Goal: Task Accomplishment & Management: Use online tool/utility

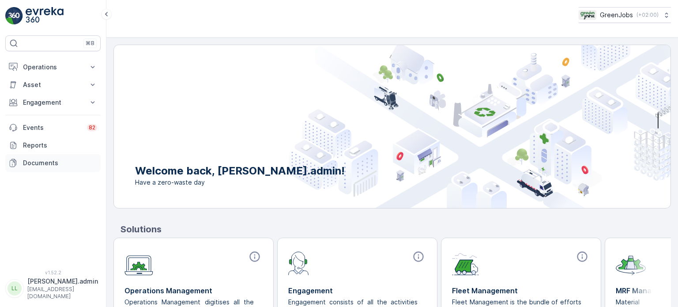
click at [46, 160] on p "Documents" at bounding box center [60, 162] width 74 height 9
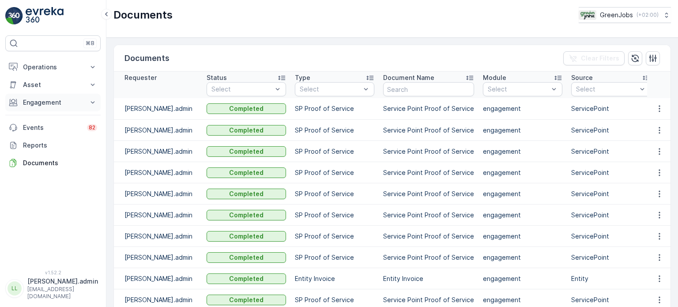
click at [50, 102] on p "Engagement" at bounding box center [53, 102] width 60 height 9
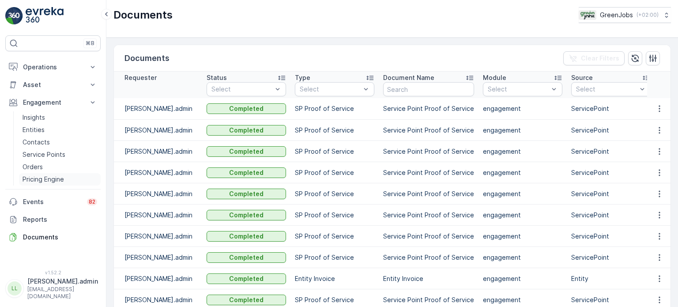
click at [34, 180] on p "Pricing Engine" at bounding box center [43, 179] width 41 height 9
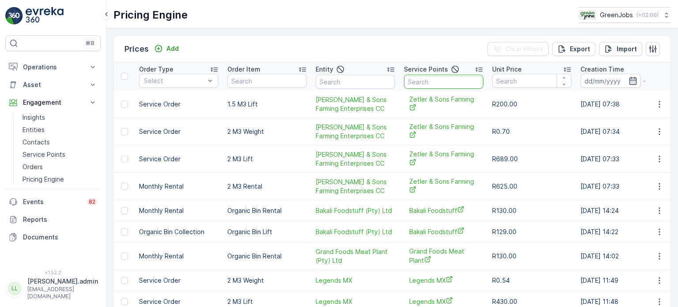
click at [438, 84] on input "text" at bounding box center [443, 82] width 79 height 14
type input "protea"
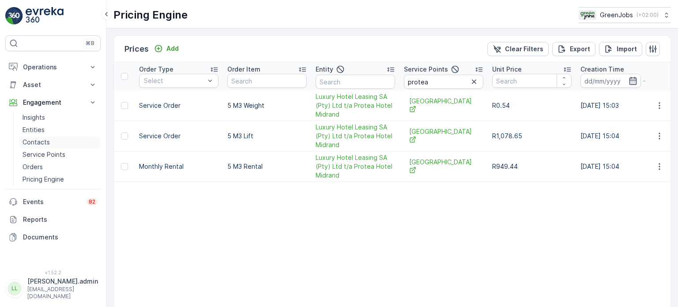
drag, startPoint x: 41, startPoint y: 151, endPoint x: 56, endPoint y: 146, distance: 16.3
click at [41, 151] on p "Service Points" at bounding box center [44, 154] width 43 height 9
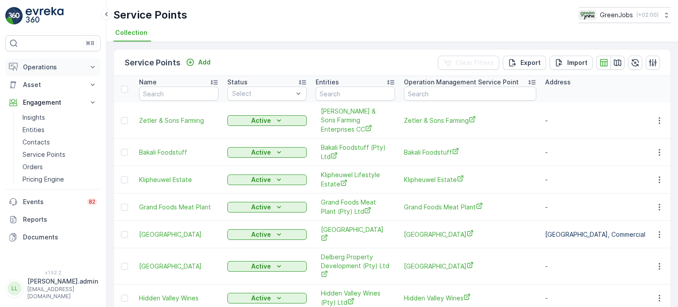
click at [50, 68] on p "Operations" at bounding box center [53, 67] width 60 height 9
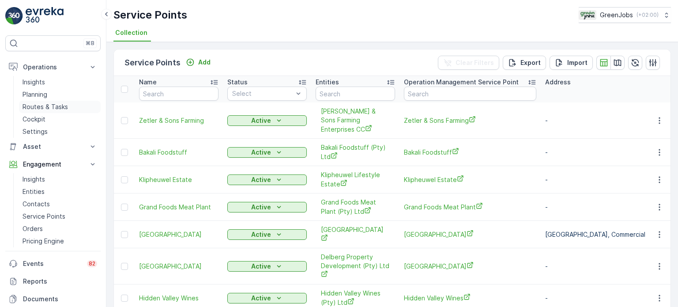
click at [48, 105] on p "Routes & Tasks" at bounding box center [45, 106] width 45 height 9
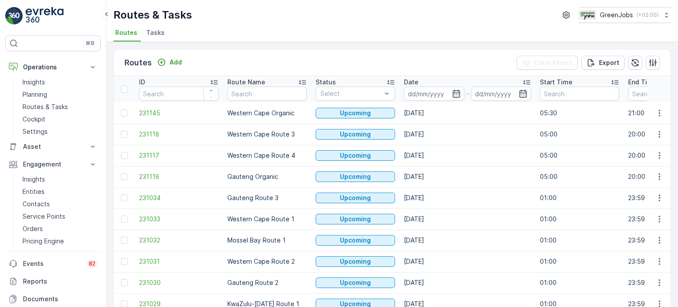
click at [156, 33] on span "Tasks" at bounding box center [155, 32] width 19 height 9
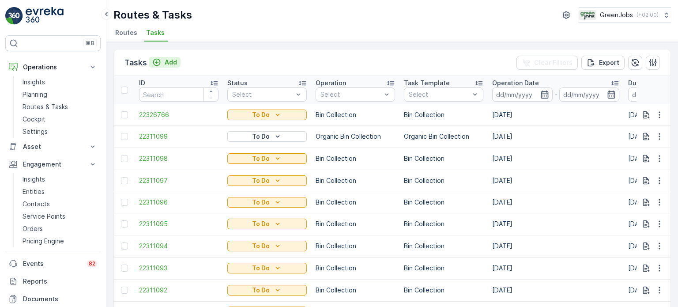
click at [165, 61] on p "Add" at bounding box center [171, 62] width 12 height 9
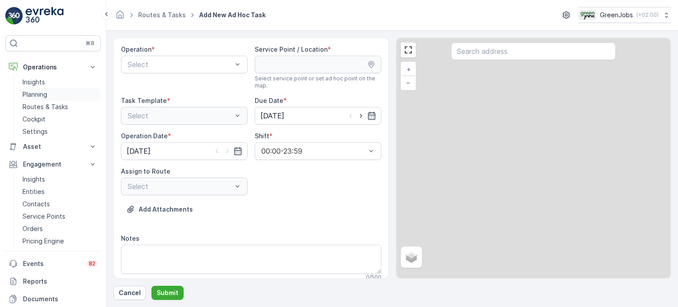
click at [44, 94] on p "Planning" at bounding box center [35, 94] width 25 height 9
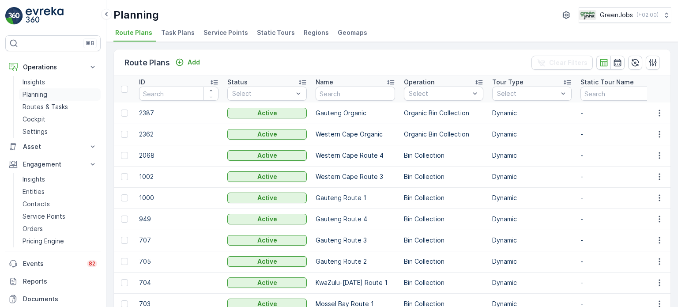
click at [39, 94] on p "Planning" at bounding box center [35, 94] width 25 height 9
click at [178, 36] on span "Task Plans" at bounding box center [178, 32] width 34 height 9
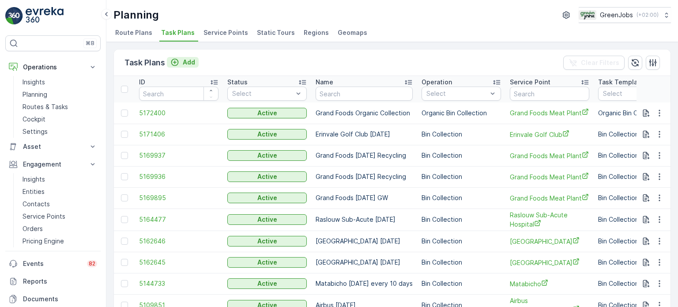
click at [189, 59] on p "Add" at bounding box center [189, 62] width 12 height 9
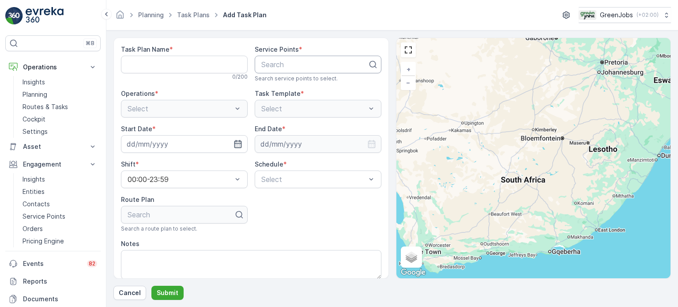
click at [282, 64] on div at bounding box center [314, 64] width 108 height 8
type input "z"
click at [125, 295] on p "Cancel" at bounding box center [130, 292] width 22 height 9
